Goal: Task Accomplishment & Management: Use online tool/utility

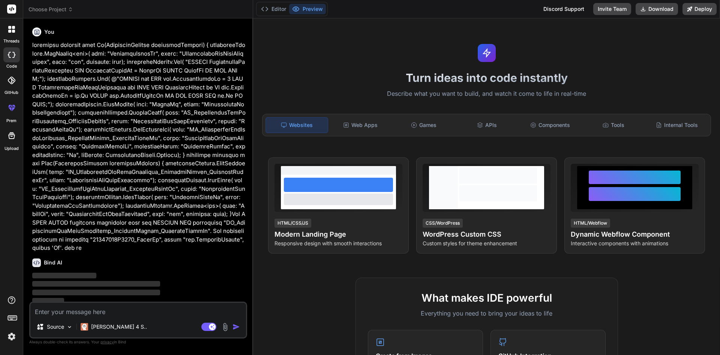
scroll to position [777, 0]
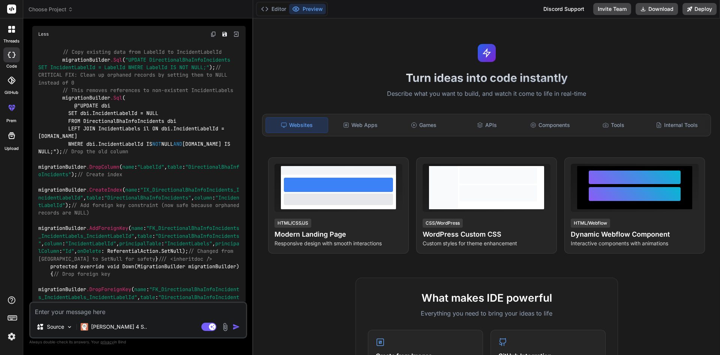
type textarea "if (request.DirectionalBhaInfoIncident != null) { var existingIncident = await …"
type textarea "x"
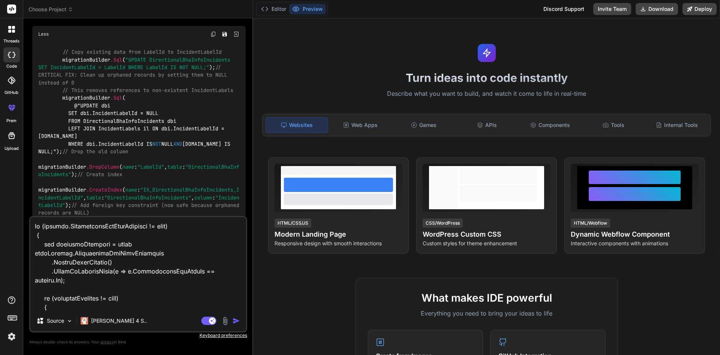
scroll to position [253, 0]
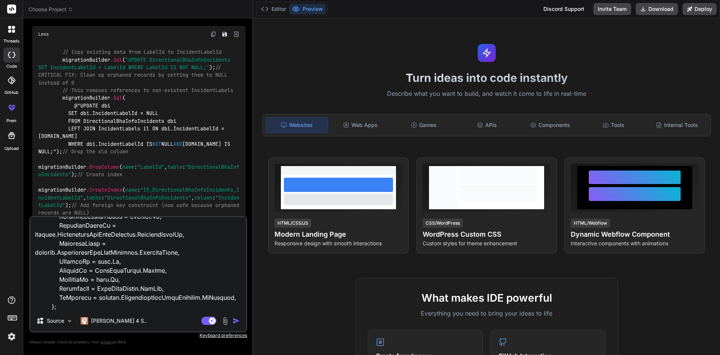
type textarea "if (request.DirectionalBhaInfoIncident != null) { var existingIncident = await …"
type textarea "x"
type textarea "if (request.DirectionalBhaInfoIncident != null) { var existingIncident = await …"
type textarea "x"
type textarea "if (request.DirectionalBhaInfoIncident != null) { var existingIncident = await …"
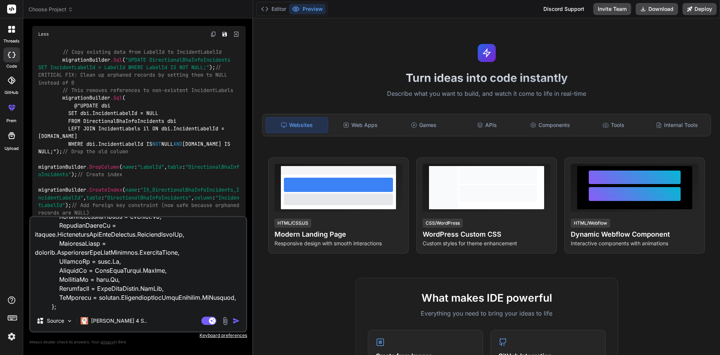
type textarea "x"
type textarea "if (request.DirectionalBhaInfoIncident != null) { var existingIncident = await …"
type textarea "x"
type textarea "if (request.DirectionalBhaInfoIncident != null) { var existingIncident = await …"
type textarea "x"
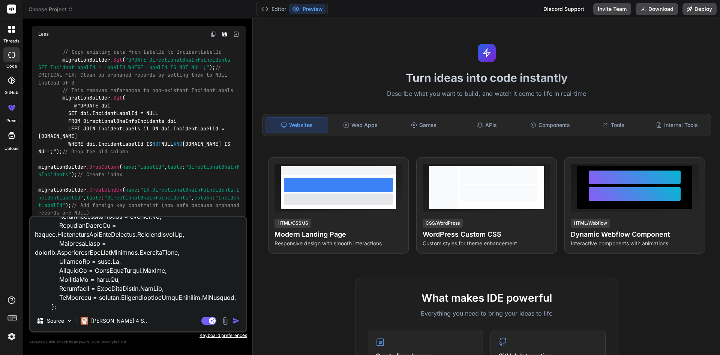
type textarea "if (request.DirectionalBhaInfoIncident != null) { var existingIncident = await …"
type textarea "x"
type textarea "if (request.DirectionalBhaInfoIncident != null) { var existingIncident = await …"
type textarea "x"
type textarea "if (request.DirectionalBhaInfoIncident != null) { var existingIncident = await …"
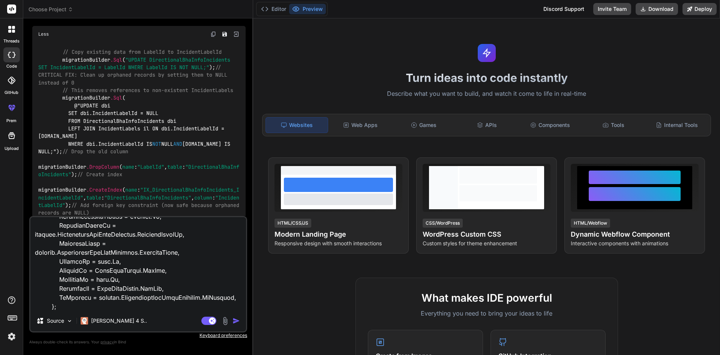
type textarea "x"
type textarea "if (request.DirectionalBhaInfoIncident != null) { var existingIncident = await …"
type textarea "x"
type textarea "if (request.DirectionalBhaInfoIncident != null) { var existingIncident = await …"
type textarea "x"
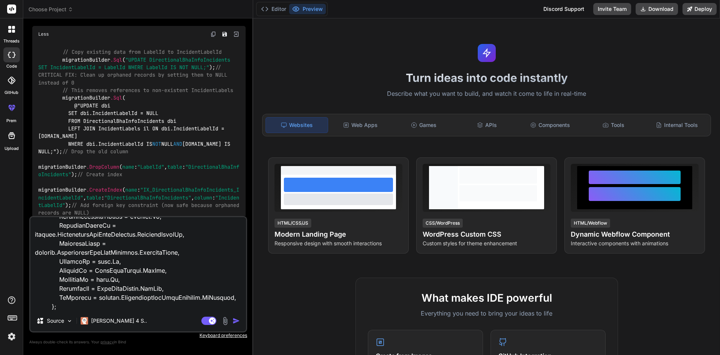
type textarea "if (request.DirectionalBhaInfoIncident != null) { var existingIncident = await …"
type textarea "x"
type textarea "if (request.DirectionalBhaInfoIncident != null) { var existingIncident = await …"
type textarea "x"
type textarea "if (request.DirectionalBhaInfoIncident != null) { var existingIncident = await …"
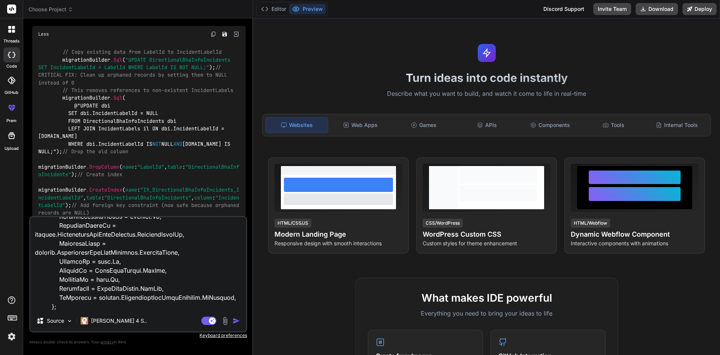
type textarea "x"
type textarea "if (request.DirectionalBhaInfoIncident != null) { var existingIncident = await …"
type textarea "x"
type textarea "if (request.DirectionalBhaInfoIncident != null) { var existingIncident = await …"
type textarea "x"
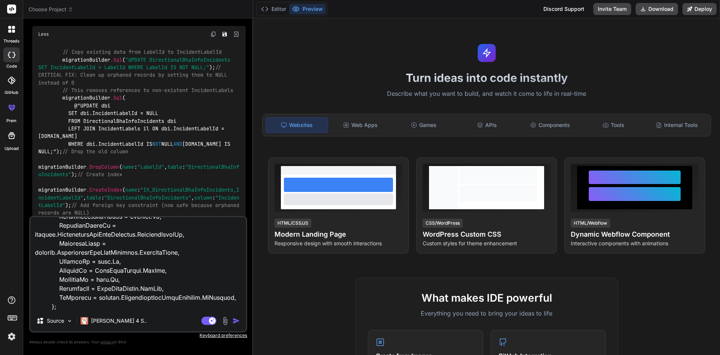
type textarea "if (request.DirectionalBhaInfoIncident != null) { var existingIncident = await …"
type textarea "x"
type textarea "if (request.DirectionalBhaInfoIncident != null) { var existingIncident = await …"
type textarea "x"
type textarea "if (request.DirectionalBhaInfoIncident != null) { var existingIncident = await …"
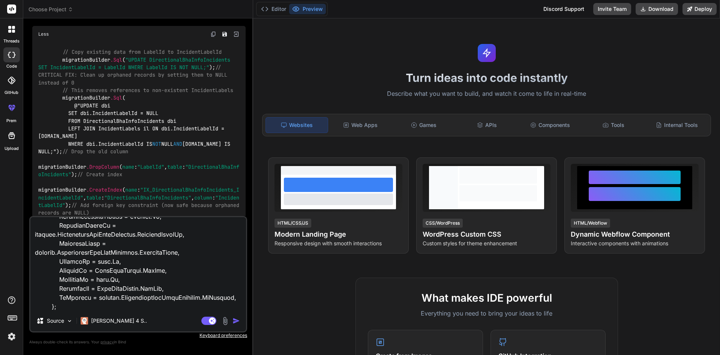
type textarea "x"
type textarea "if (request.DirectionalBhaInfoIncident != null) { var existingIncident = await …"
type textarea "x"
type textarea "if (request.DirectionalBhaInfoIncident != null) { var existingIncident = await …"
type textarea "x"
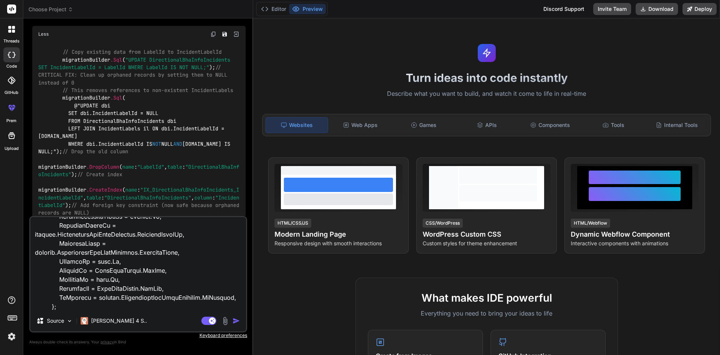
type textarea "if (request.DirectionalBhaInfoIncident != null) { var existingIncident = await …"
type textarea "x"
type textarea "if (request.DirectionalBhaInfoIncident != null) { var existingIncident = await …"
type textarea "x"
type textarea "if (request.DirectionalBhaInfoIncident != null) { var existingIncident = await …"
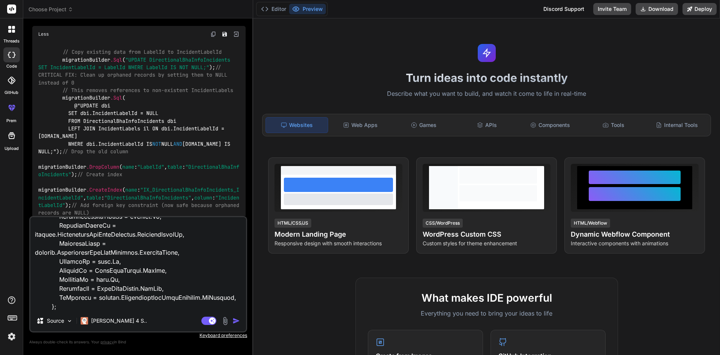
type textarea "x"
type textarea "if (request.DirectionalBhaInfoIncident != null) { var existingIncident = await …"
type textarea "x"
type textarea "if (request.DirectionalBhaInfoIncident != null) { var existingIncident = await …"
type textarea "x"
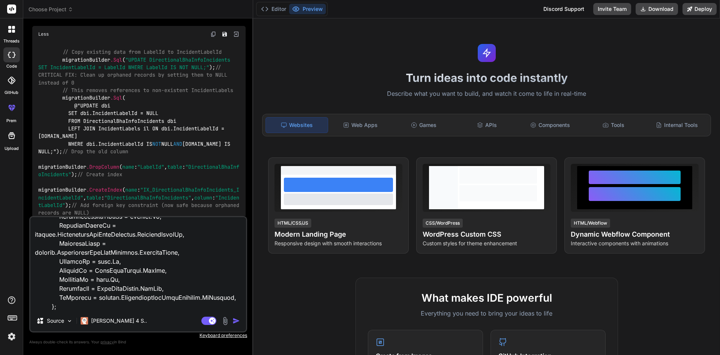
type textarea "if (request.DirectionalBhaInfoIncident != null) { var existingIncident = await …"
type textarea "x"
type textarea "if (request.DirectionalBhaInfoIncident != null) { var existingIncident = await …"
type textarea "x"
type textarea "if (request.DirectionalBhaInfoIncident != null) { var existingIncident = await …"
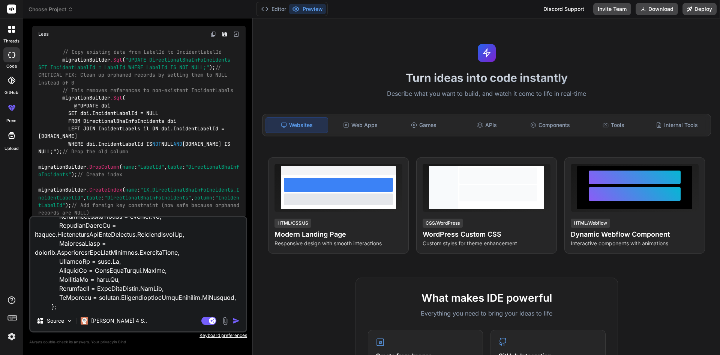
type textarea "x"
type textarea "if (request.DirectionalBhaInfoIncident != null) { var existingIncident = await …"
type textarea "x"
type textarea "if (request.DirectionalBhaInfoIncident != null) { var existingIncident = await …"
type textarea "x"
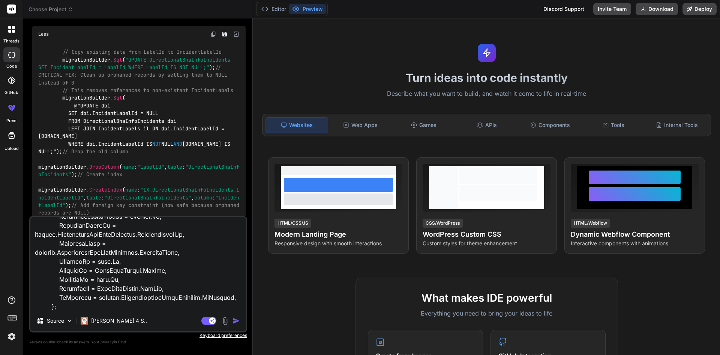
type textarea "if (request.DirectionalBhaInfoIncident != null) { var existingIncident = await …"
type textarea "x"
type textarea "if (request.DirectionalBhaInfoIncident != null) { var existingIncident = await …"
type textarea "x"
type textarea "if (request.DirectionalBhaInfoIncident != null) { var existingIncident = await …"
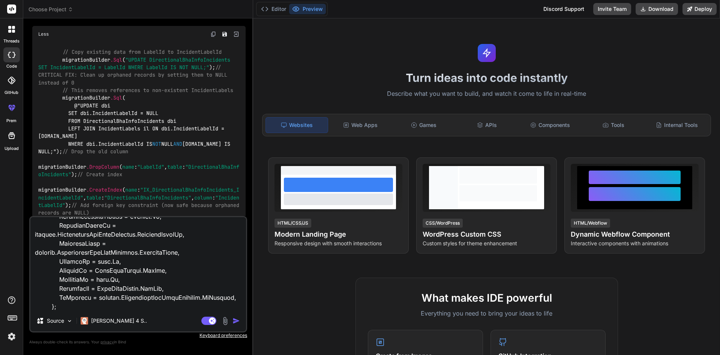
type textarea "x"
type textarea "if (request.DirectionalBhaInfoIncident != null) { var existingIncident = await …"
type textarea "x"
type textarea "if (request.DirectionalBhaInfoIncident != null) { var existingIncident = await …"
type textarea "x"
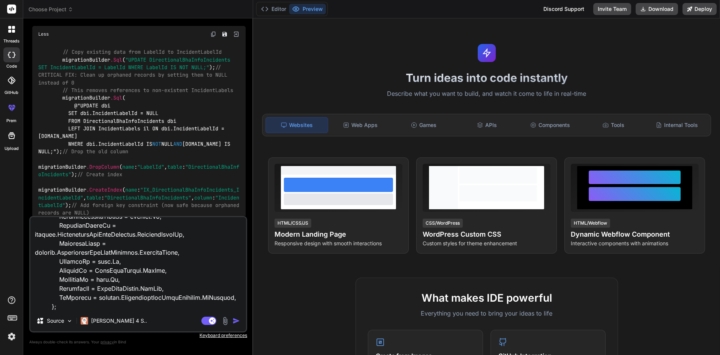
type textarea "if (request.DirectionalBhaInfoIncident != null) { var existingIncident = await …"
type textarea "x"
type textarea "if (request.DirectionalBhaInfoIncident != null) { var existingIncident = await …"
type textarea "x"
click at [72, 307] on textarea at bounding box center [138, 263] width 216 height 93
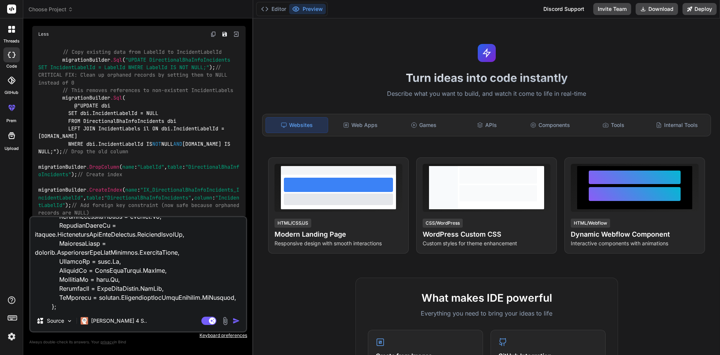
paste textarea "request.DirectionalBhaInfoIncident.IsDeleted"
type textarea "if (request.DirectionalBhaInfoIncident != null) { var existingIncident = await …"
type textarea "x"
type textarea "if (request.DirectionalBhaInfoIncident != null) { var existingIncident = await …"
type textarea "x"
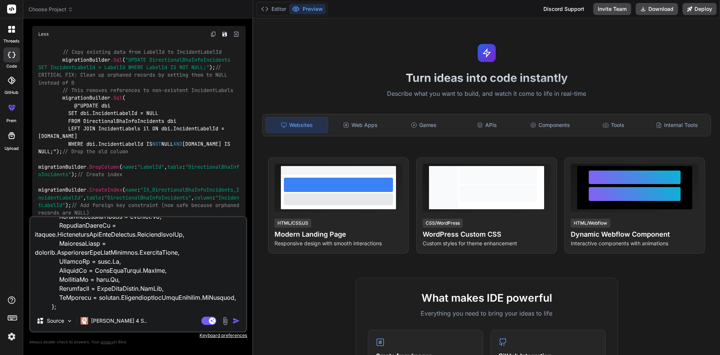
click at [221, 309] on textarea at bounding box center [138, 263] width 216 height 93
type textarea "if (request.DirectionalBhaInfoIncident != null) { var existingIncident = await …"
type textarea "x"
type textarea "if (request.DirectionalBhaInfoIncident != null) { var existingIncident = await …"
type textarea "x"
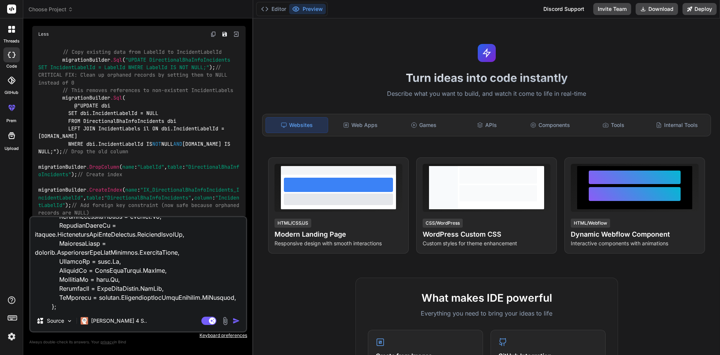
type textarea "if (request.DirectionalBhaInfoIncident != null) { var existingIncident = await …"
type textarea "x"
type textarea "if (request.DirectionalBhaInfoIncident != null) { var existingIncident = await …"
type textarea "x"
type textarea "if (request.DirectionalBhaInfoIncident != null) { var existingIncident = await …"
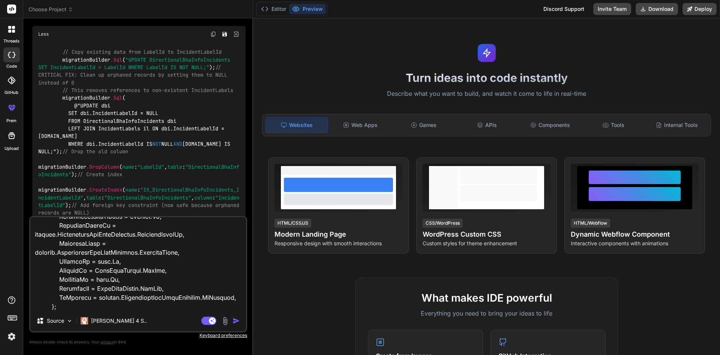
type textarea "x"
type textarea "if (request.DirectionalBhaInfoIncident != null) { var existingIncident = await …"
type textarea "x"
type textarea "if (request.DirectionalBhaInfoIncident != null) { var existingIncident = await …"
type textarea "x"
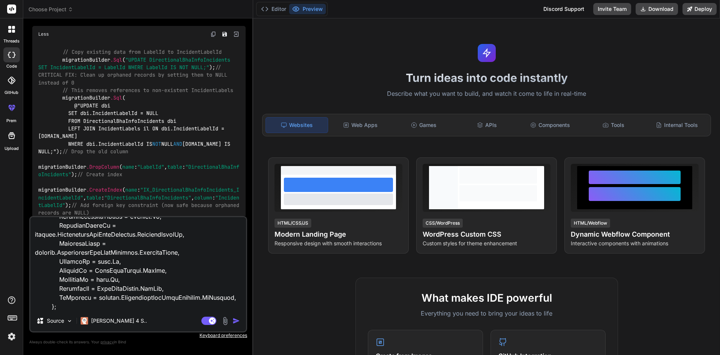
scroll to position [262, 0]
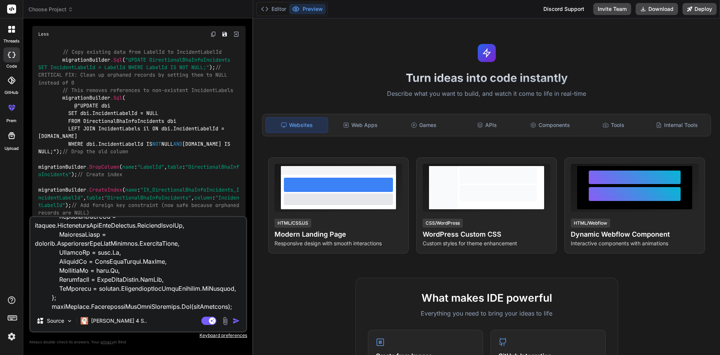
type textarea "if (request.DirectionalBhaInfoIncident != null) { var existingIncident = await …"
type textarea "x"
type textarea "if (request.DirectionalBhaInfoIncident != null) { var existingIncident = await …"
type textarea "x"
type textarea "if (request.DirectionalBhaInfoIncident != null) { var existingIncident = await …"
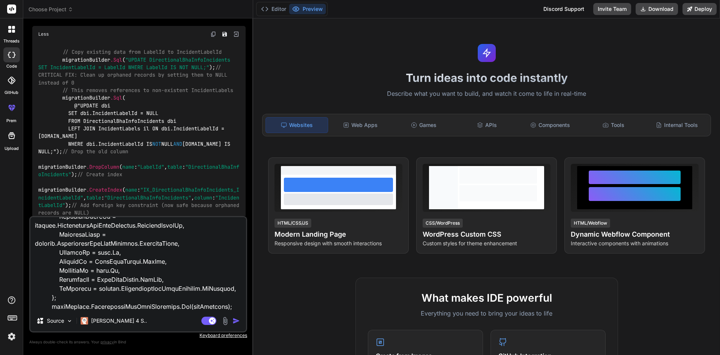
type textarea "x"
click at [171, 265] on textarea at bounding box center [138, 263] width 216 height 93
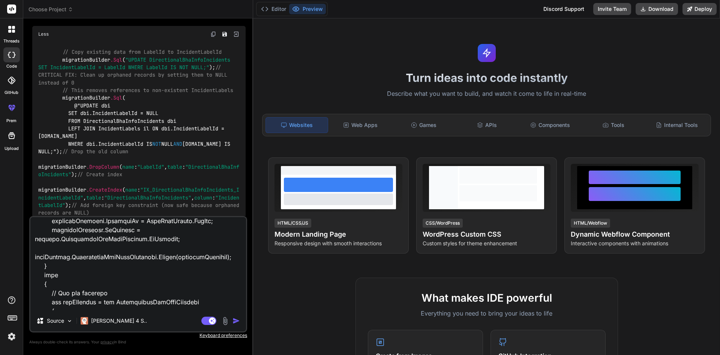
scroll to position [112, 0]
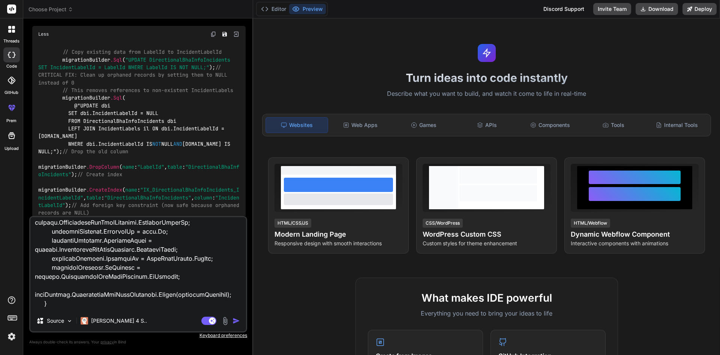
drag, startPoint x: 50, startPoint y: 251, endPoint x: 169, endPoint y: 259, distance: 119.6
click at [169, 259] on textarea at bounding box center [138, 263] width 216 height 93
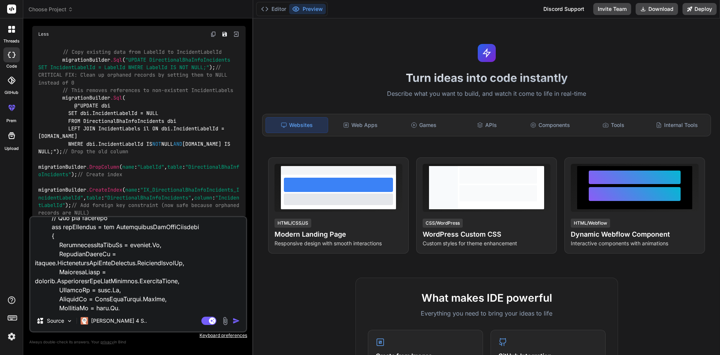
scroll to position [263, 0]
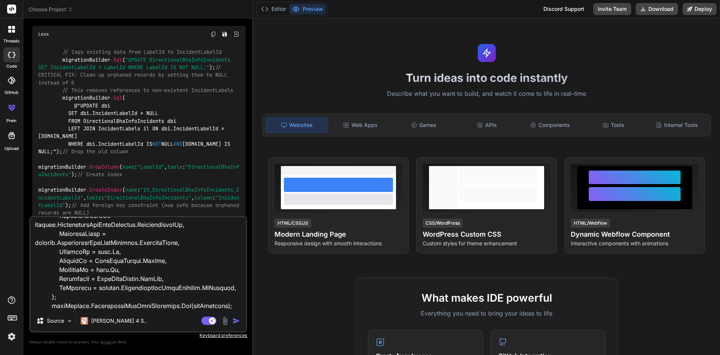
click at [234, 298] on textarea at bounding box center [138, 263] width 216 height 93
click at [56, 304] on textarea at bounding box center [138, 263] width 216 height 93
paste textarea "existingIncident.IsDeleted = request.DirectionalBhaInfoIncident.IsDeleted;"
type textarea "if (request.DirectionalBhaInfoIncident != null) { var existingIncident = await …"
type textarea "x"
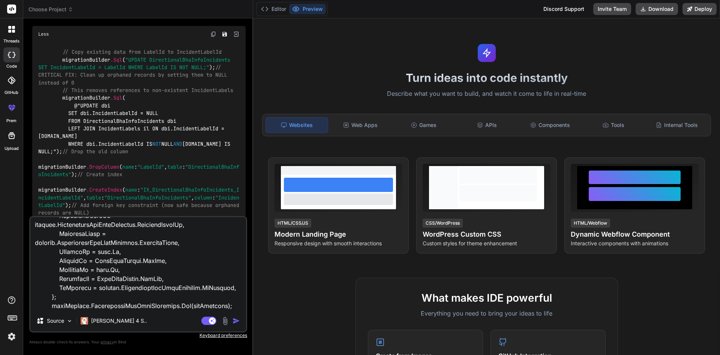
scroll to position [271, 0]
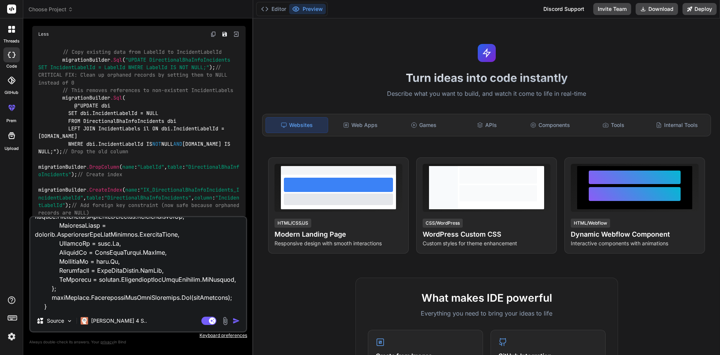
type textarea "if (request.DirectionalBhaInfoIncident != null) { var existingIncident = await …"
type textarea "x"
type textarea "if (request.DirectionalBhaInfoIncident != null) { var existingIncident = await …"
type textarea "x"
type textarea "if (request.DirectionalBhaInfoIncident != null) { var existingIncident = await …"
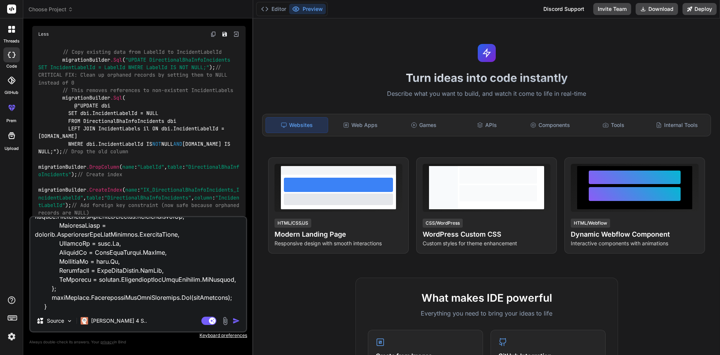
type textarea "x"
type textarea "if (request.DirectionalBhaInfoIncident != null) { var existingIncident = await …"
type textarea "x"
type textarea "if (request.DirectionalBhaInfoIncident != null) { var existingIncident = await …"
type textarea "x"
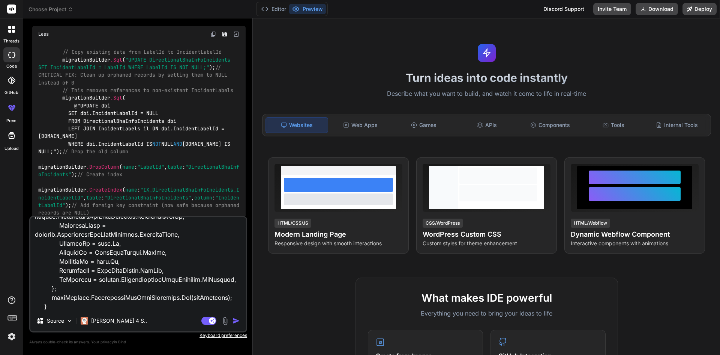
type textarea "if (request.DirectionalBhaInfoIncident != null) { var existingIncident = await …"
type textarea "x"
type textarea "if (request.DirectionalBhaInfoIncident != null) { var existingIncident = await …"
type textarea "x"
type textarea "if (request.DirectionalBhaInfoIncident != null) { var existingIncident = await …"
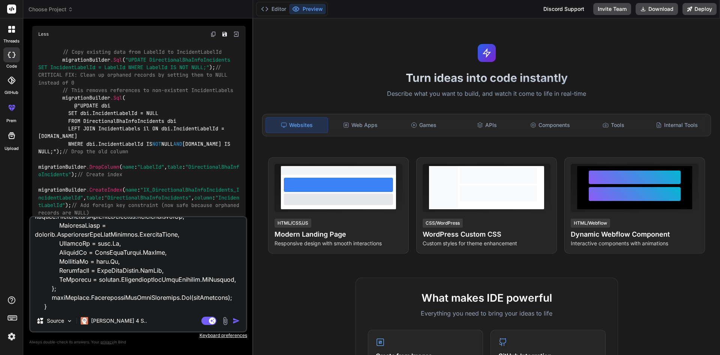
type textarea "x"
type textarea "if (request.DirectionalBhaInfoIncident != null) { var existingIncident = await …"
type textarea "x"
type textarea "if (request.DirectionalBhaInfoIncident != null) { var existingIncident = await …"
type textarea "x"
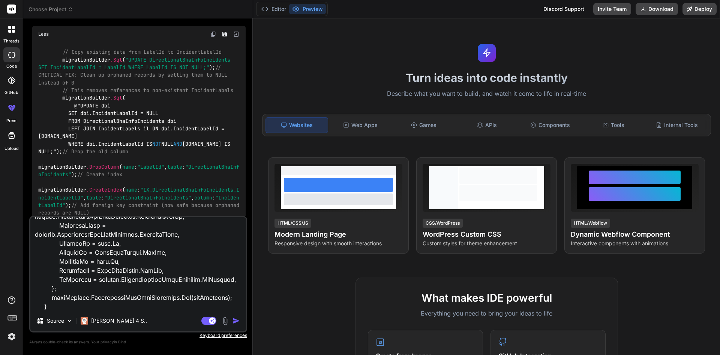
type textarea "if (request.DirectionalBhaInfoIncident != null) { var existingIncident = await …"
type textarea "x"
type textarea "if (request.DirectionalBhaInfoIncident != null) { var existingIncident = await …"
type textarea "x"
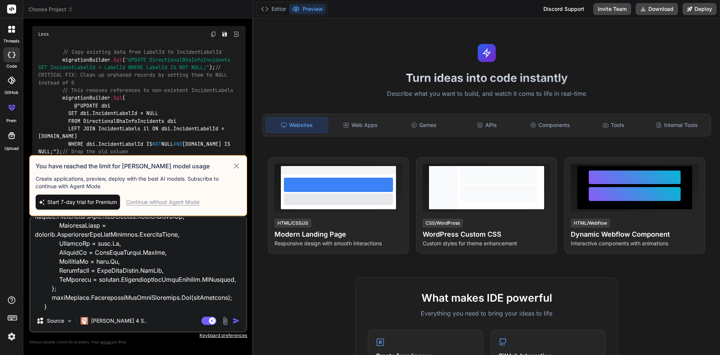
type textarea "if (request.DirectionalBhaInfoIncident != null) { var existingIncident = await …"
click at [171, 201] on div "Continue without Agent Mode" at bounding box center [163, 202] width 74 height 8
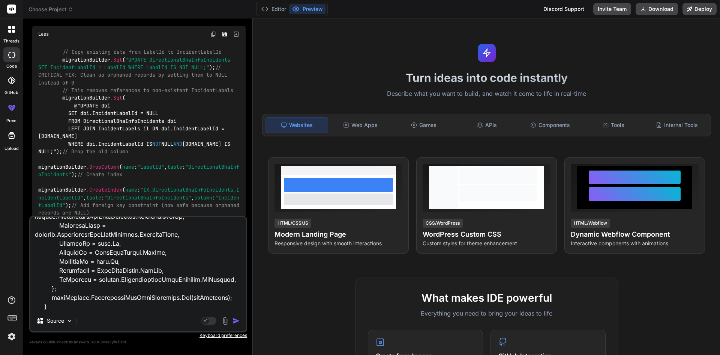
click at [236, 319] on img "button" at bounding box center [237, 321] width 8 height 8
type textarea "x"
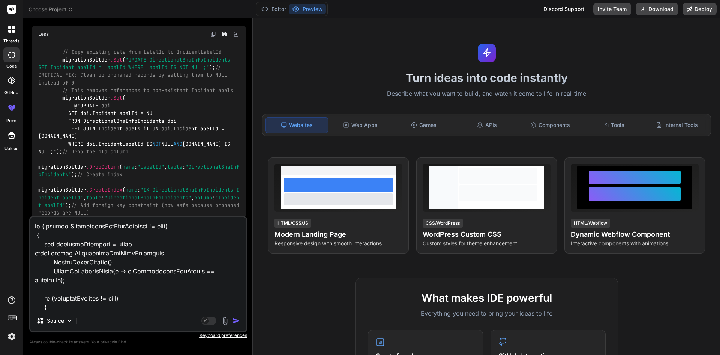
scroll to position [1771, 0]
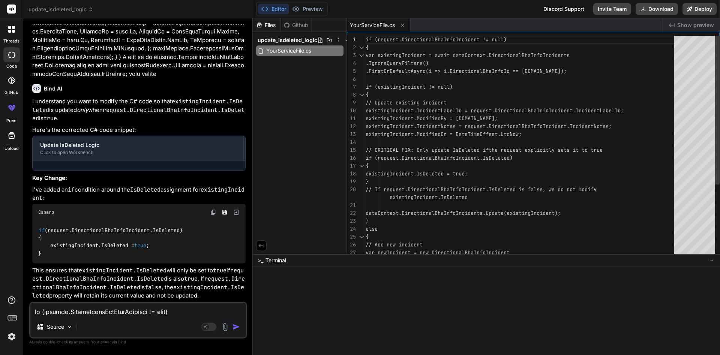
type textarea "x"
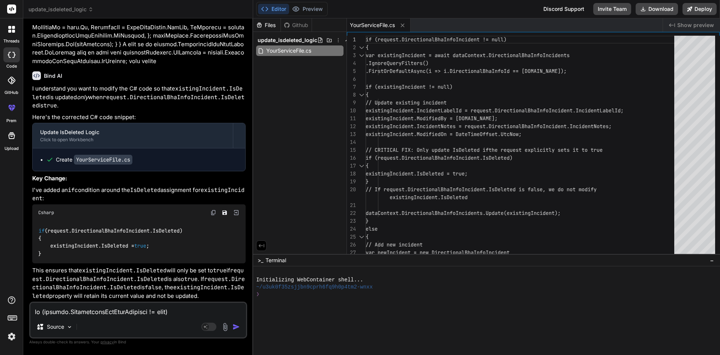
scroll to position [1954, 0]
click at [87, 247] on code "if (request.DirectionalBhaInfoIncident.IsDeleted) { existingIncident.IsDeleted …" at bounding box center [110, 242] width 144 height 31
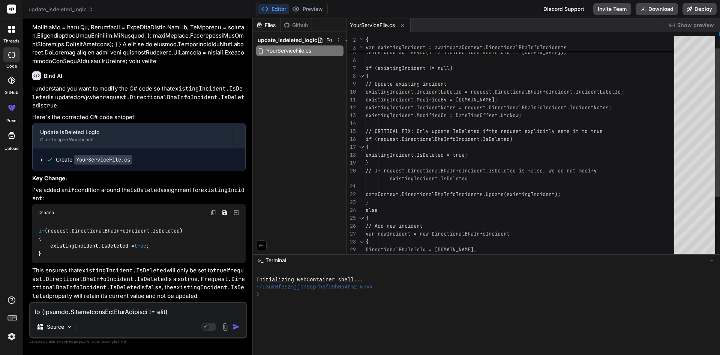
click at [455, 180] on div "{ // Update existing incident existingIncident.IncidentLabelId = request .Direc…" at bounding box center [522, 182] width 313 height 331
click at [455, 178] on div "{ // Update existing incident existingIncident.IncidentLabelId = request .Direc…" at bounding box center [522, 182] width 313 height 331
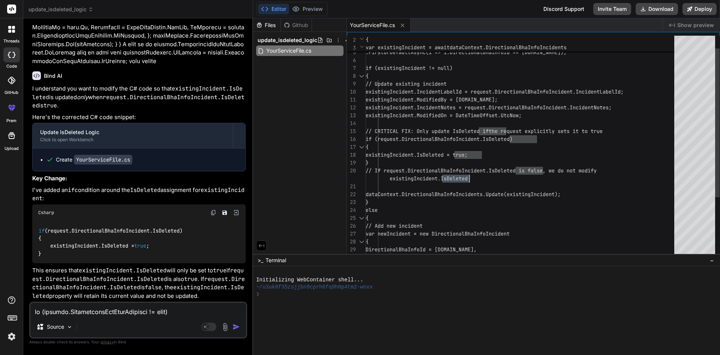
type textarea "existingIncident.ModifiedBy = [DOMAIN_NAME]; existingIncident.IncidentNotes = r…"
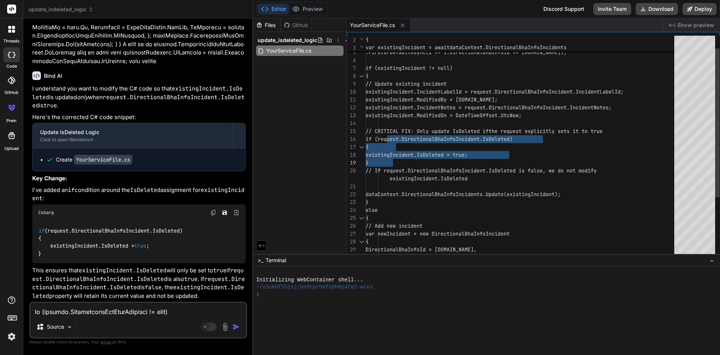
drag, startPoint x: 389, startPoint y: 137, endPoint x: 401, endPoint y: 162, distance: 28.2
click at [401, 162] on div "{ // Update existing incident existingIncident.IncidentLabelId = request .Direc…" at bounding box center [522, 182] width 313 height 331
